Goal: Book appointment/travel/reservation

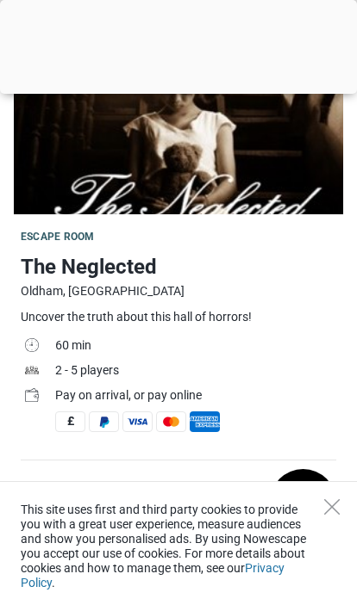
scroll to position [214, 0]
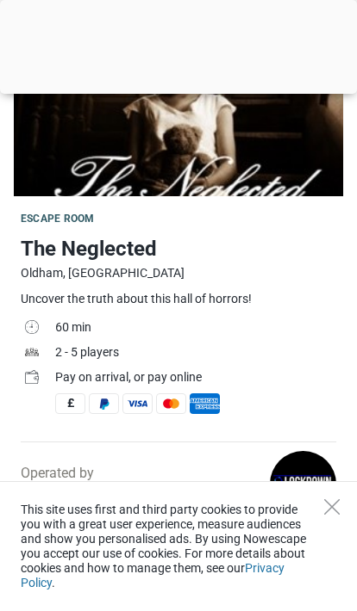
click at [137, 396] on span at bounding box center [137, 404] width 30 height 21
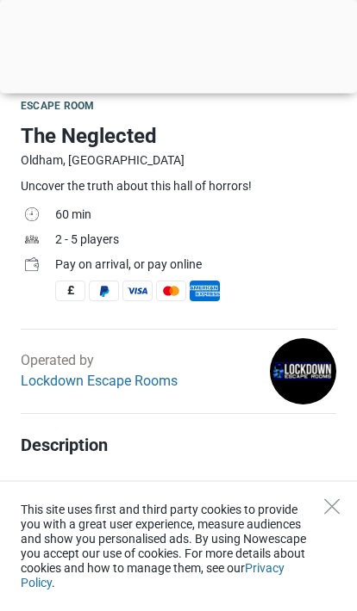
scroll to position [324, 0]
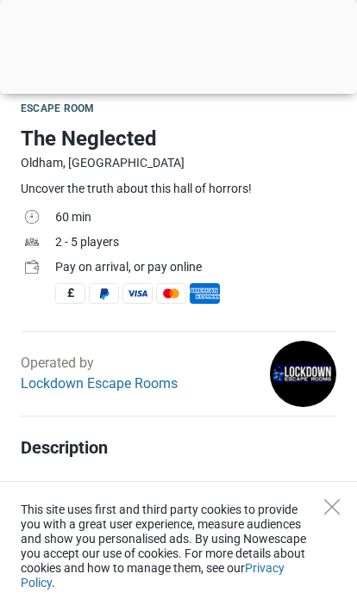
click at [102, 389] on link "Lockdown Escape Rooms" at bounding box center [99, 383] width 157 height 16
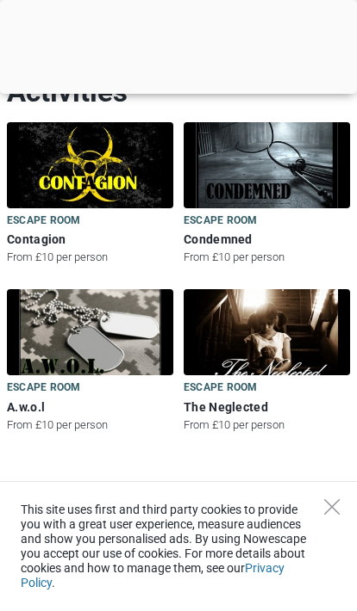
scroll to position [385, 0]
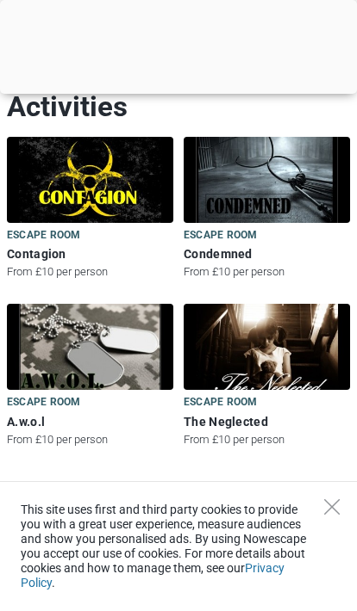
click at [226, 407] on span "Escape room" at bounding box center [219, 402] width 73 height 12
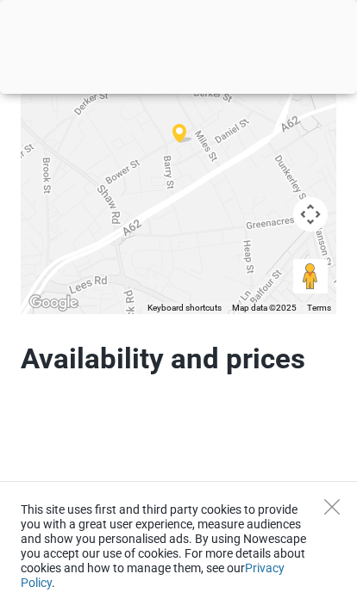
scroll to position [2466, 0]
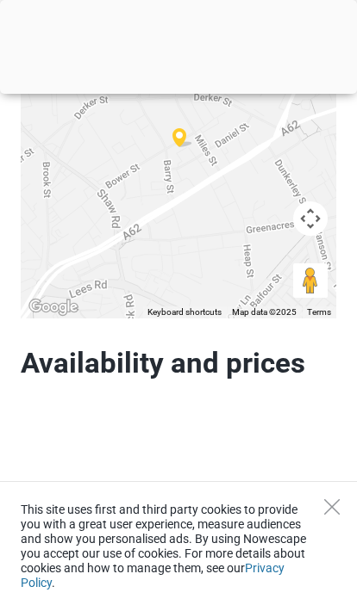
click at [239, 366] on h2 "Availability and prices" at bounding box center [178, 363] width 315 height 34
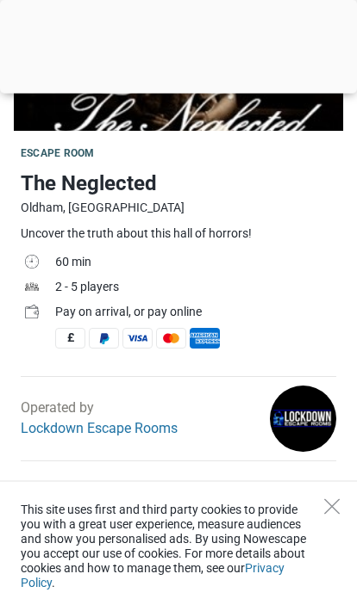
scroll to position [0, 0]
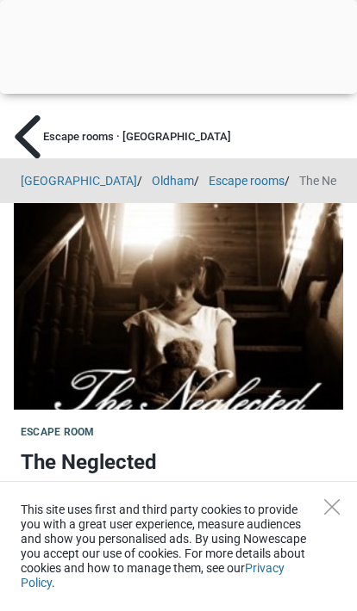
click at [174, 90] on div at bounding box center [178, 90] width 357 height 0
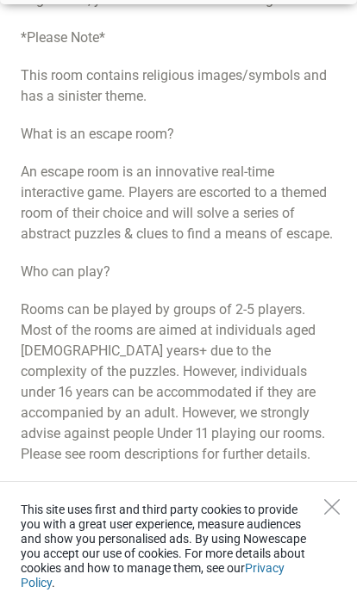
scroll to position [1364, 0]
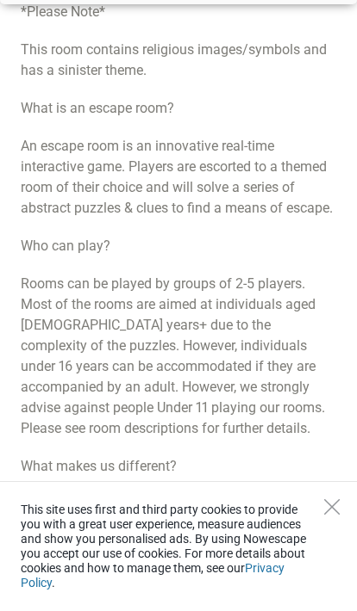
click at [334, 515] on icon "Close" at bounding box center [332, 507] width 16 height 16
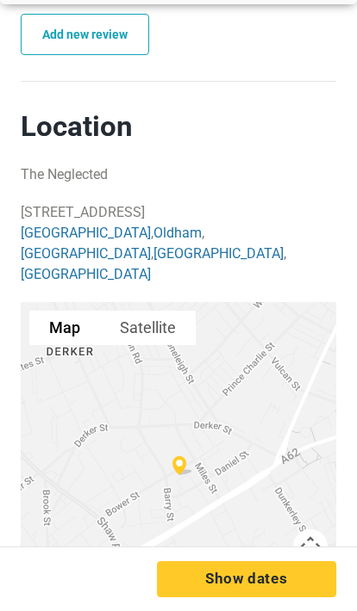
click at [246, 598] on button "Show dates" at bounding box center [247, 579] width 180 height 36
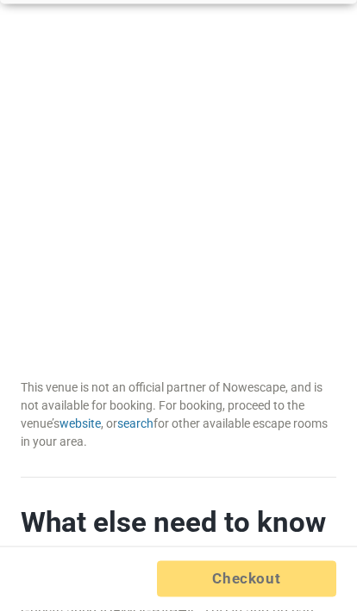
scroll to position [2772, 0]
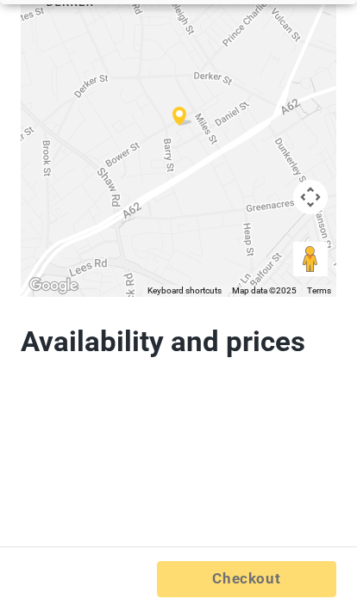
click at [65, 342] on h2 "Availability and prices" at bounding box center [178, 342] width 315 height 34
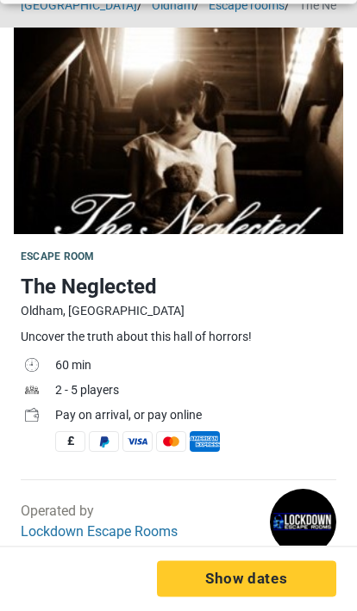
scroll to position [0, 0]
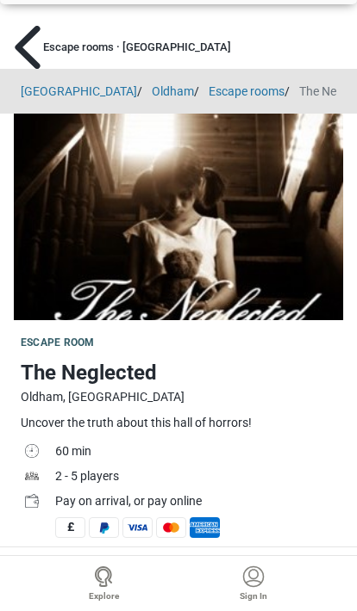
click at [34, 51] on img at bounding box center [27, 47] width 28 height 43
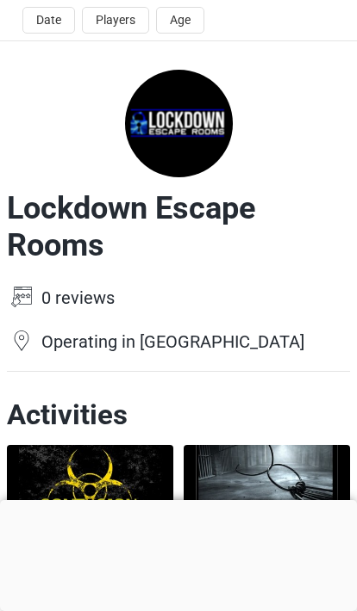
scroll to position [76, 0]
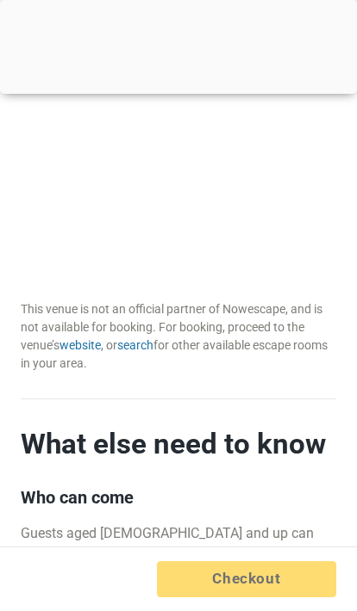
scroll to position [3078, 0]
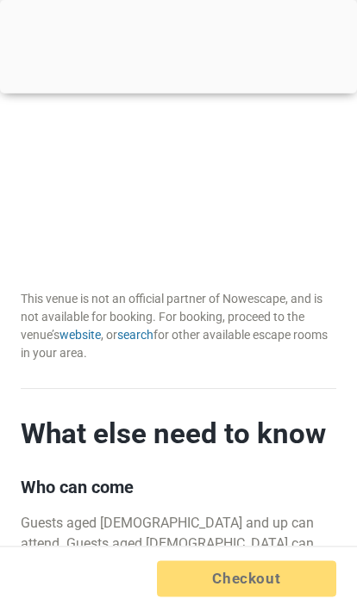
click at [88, 329] on link "website" at bounding box center [79, 336] width 41 height 14
